Goal: Information Seeking & Learning: Learn about a topic

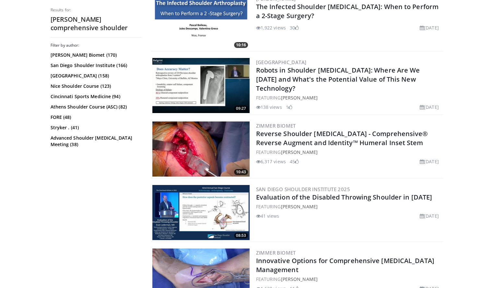
scroll to position [1362, 0]
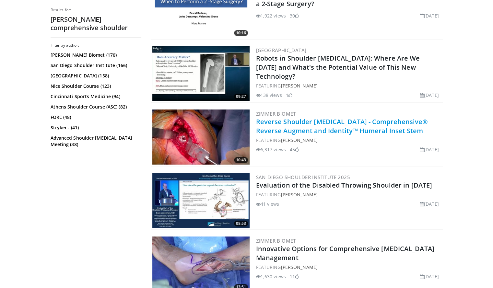
click at [322, 124] on link "Reverse Shoulder [MEDICAL_DATA] - Comprehensive® Reverse Augment and Identity™ …" at bounding box center [342, 126] width 172 height 18
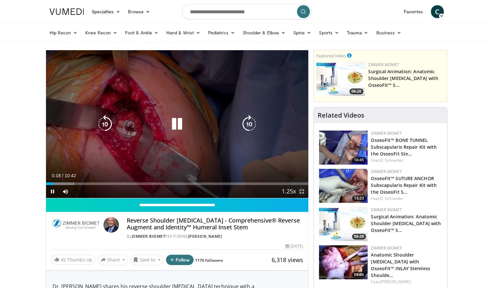
drag, startPoint x: 300, startPoint y: 191, endPoint x: 300, endPoint y: 219, distance: 28.2
click at [300, 191] on span "Video Player" at bounding box center [301, 191] width 13 height 13
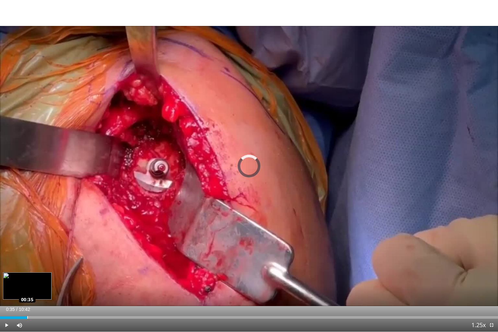
click at [27, 288] on div "Loaded : 3.11% 00:20 00:35" at bounding box center [249, 317] width 498 height 3
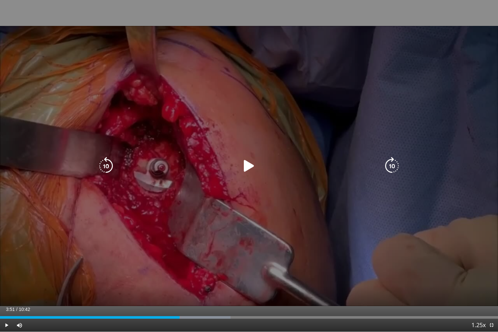
click at [251, 169] on icon "Video Player" at bounding box center [249, 166] width 18 height 18
click at [246, 167] on icon "Video Player" at bounding box center [249, 166] width 18 height 18
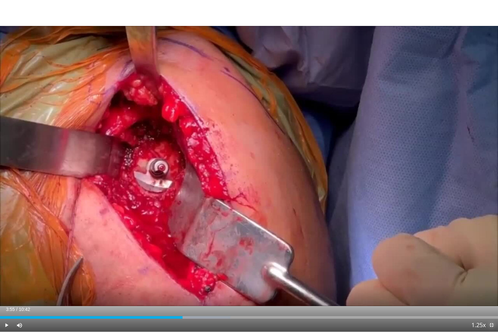
click at [493, 288] on span "Video Player" at bounding box center [491, 325] width 13 height 13
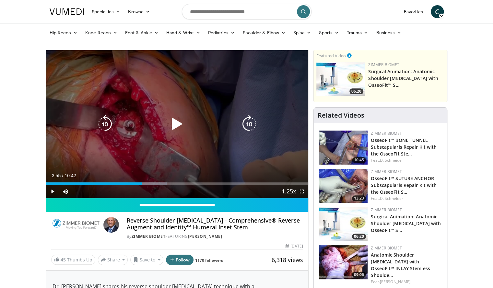
click at [178, 121] on icon "Video Player" at bounding box center [177, 124] width 18 height 18
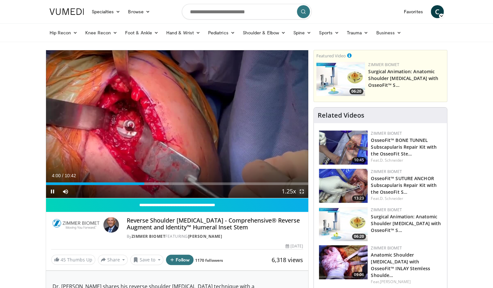
click at [303, 193] on span "Video Player" at bounding box center [301, 191] width 13 height 13
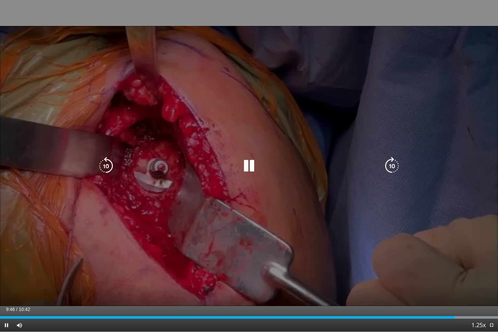
click at [250, 171] on icon "Video Player" at bounding box center [249, 166] width 18 height 18
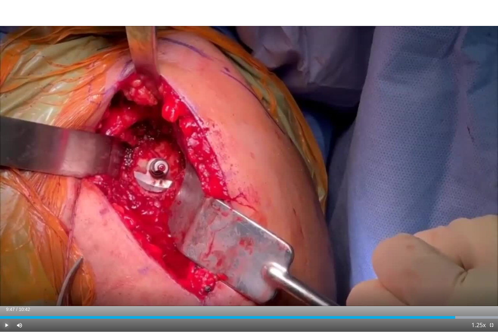
click at [4, 288] on span "Video Player" at bounding box center [6, 325] width 13 height 13
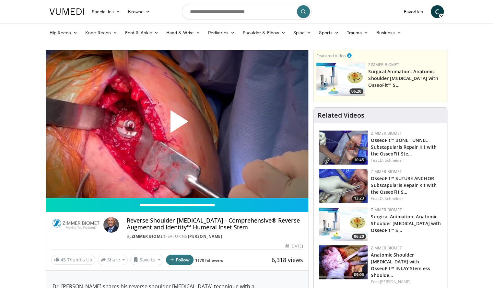
click at [177, 124] on span "Video Player" at bounding box center [177, 124] width 0 height 0
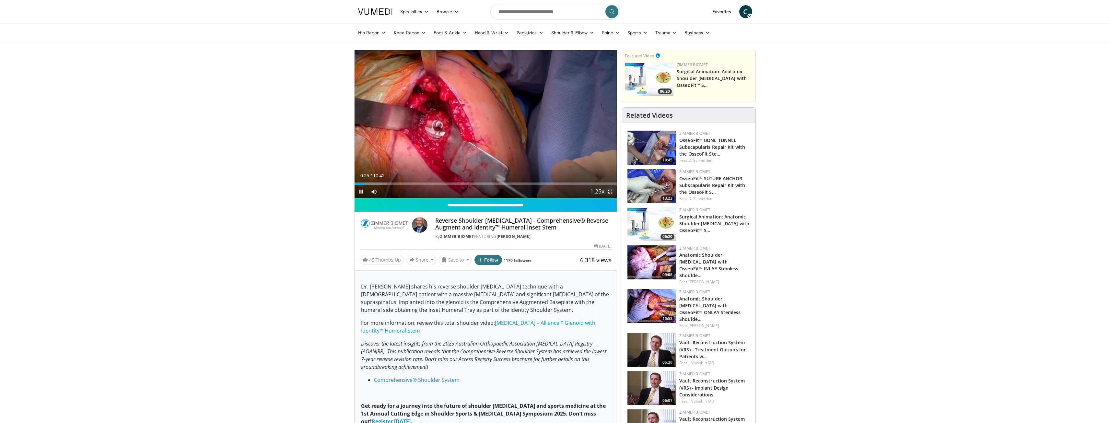
click at [493, 189] on span "Video Player" at bounding box center [610, 191] width 13 height 13
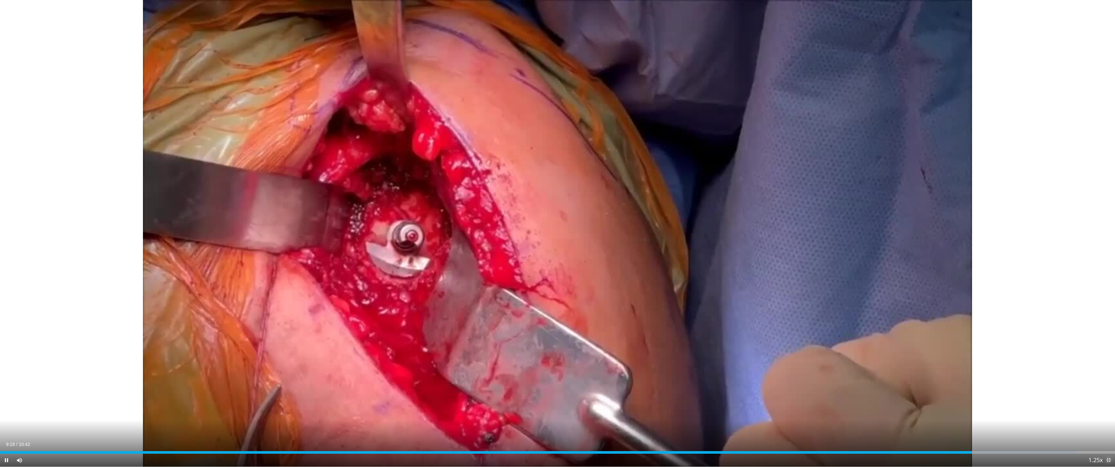
click at [493, 288] on span "Video Player" at bounding box center [1108, 460] width 13 height 13
